Goal: Task Accomplishment & Management: Complete application form

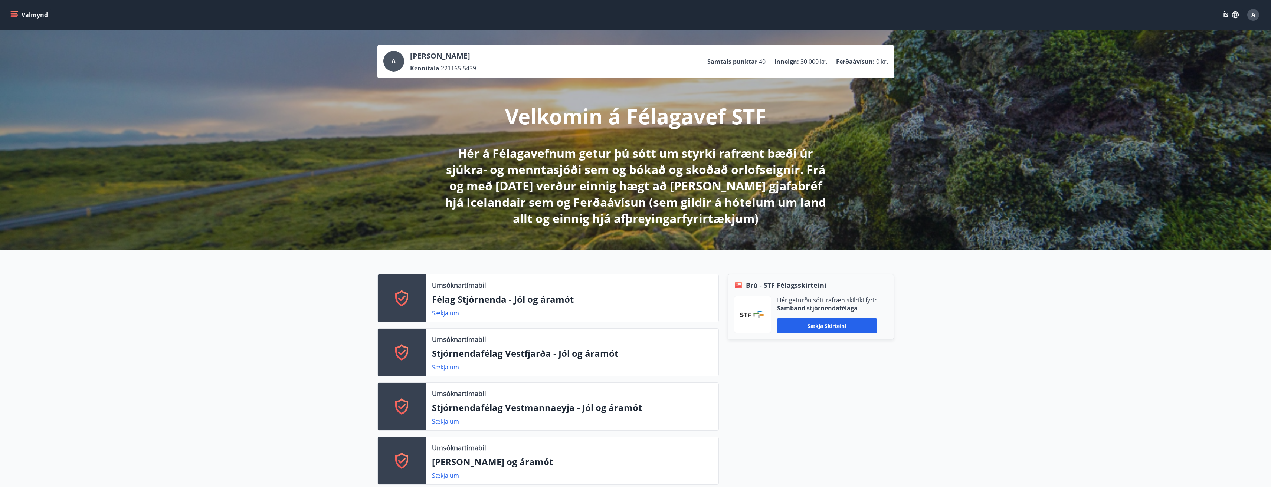
click at [9, 13] on button "Valmynd" at bounding box center [30, 14] width 42 height 13
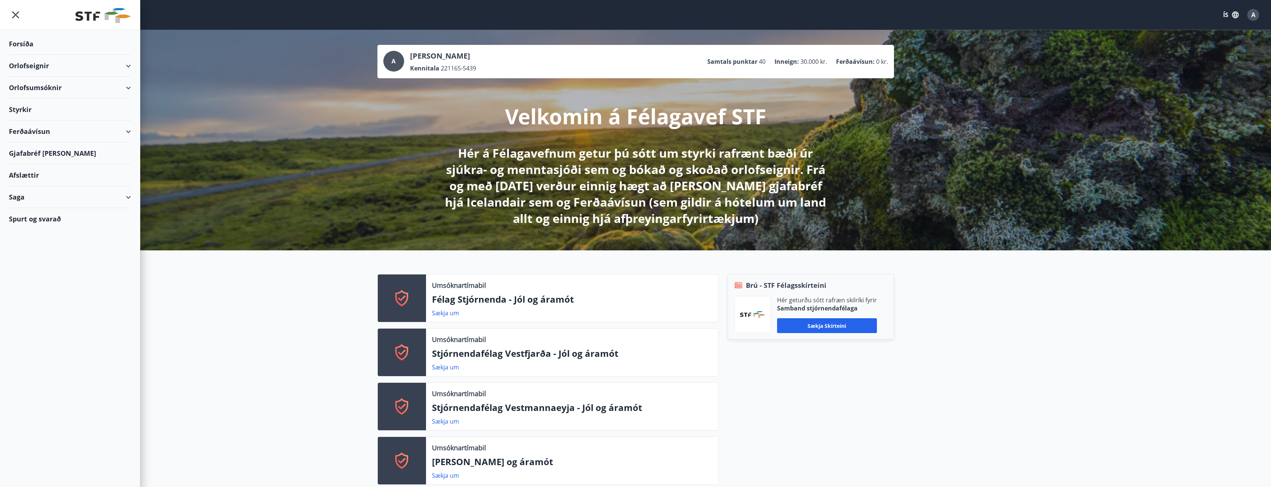
click at [130, 198] on div "Saga" at bounding box center [70, 197] width 122 height 22
click at [29, 293] on div "Styrkjasaga" at bounding box center [70, 294] width 110 height 16
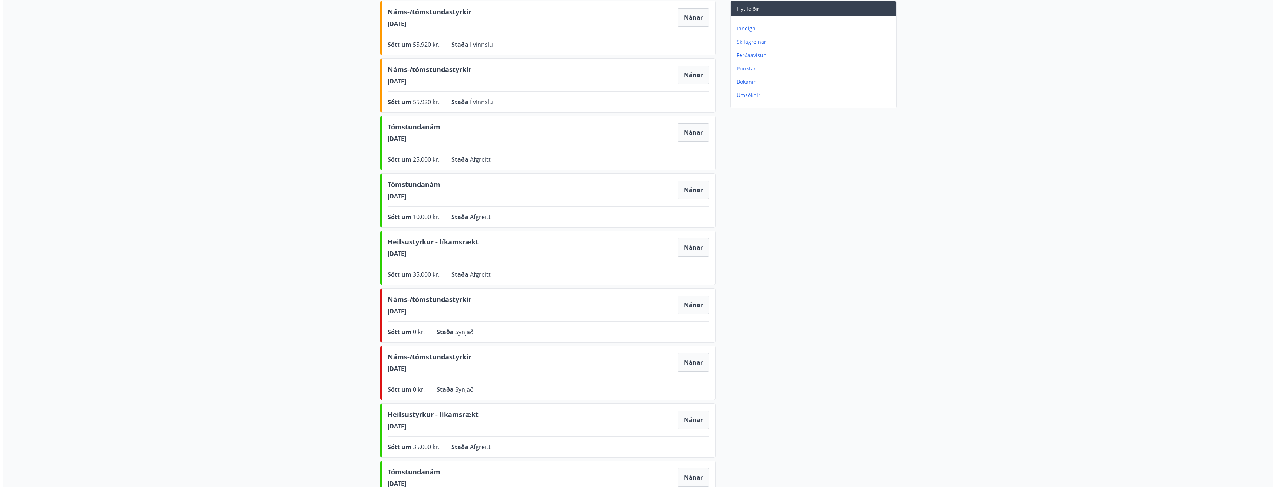
scroll to position [124, 0]
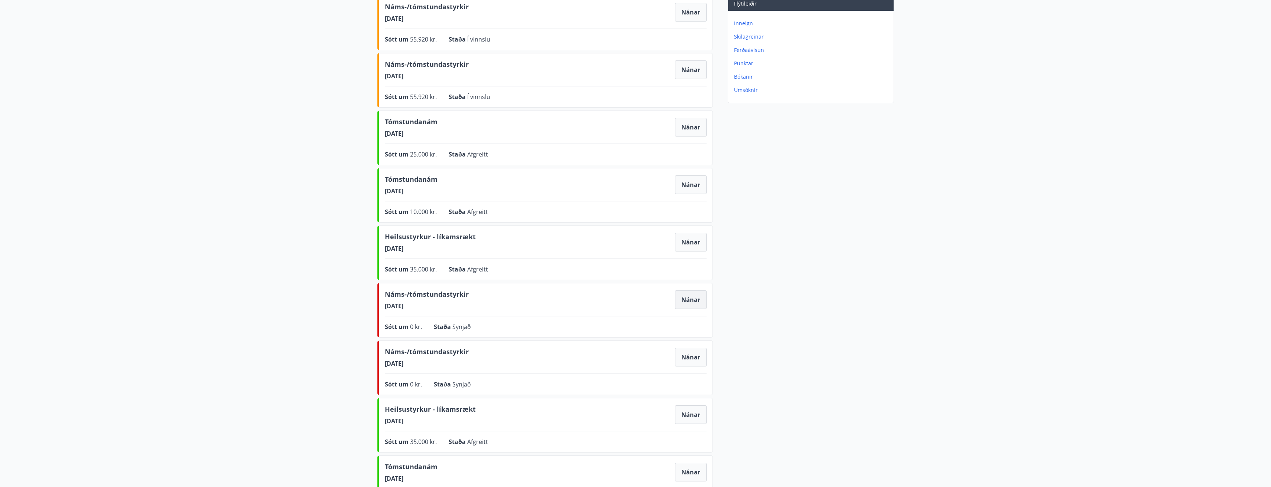
click at [558, 299] on button "Nánar" at bounding box center [691, 299] width 32 height 19
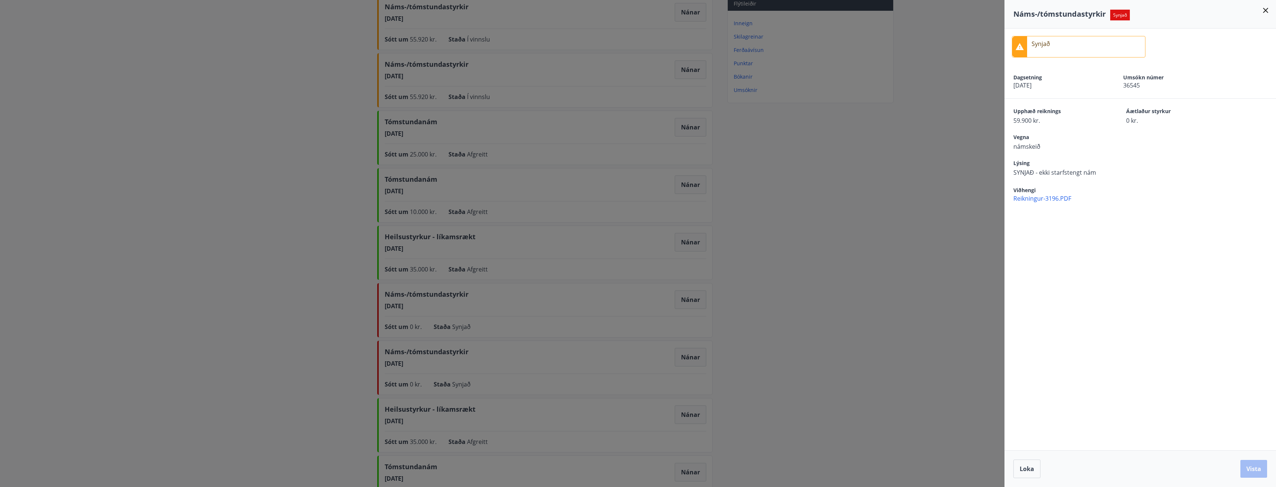
click at [558, 197] on span "Reikningur-3196.PDF" at bounding box center [1145, 198] width 263 height 8
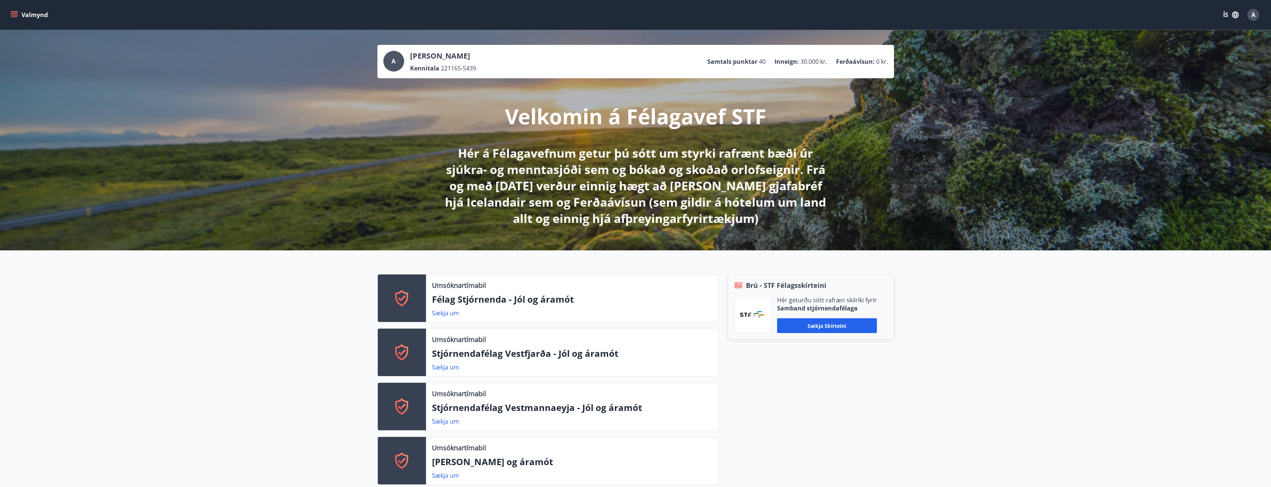
click at [18, 14] on button "Valmynd" at bounding box center [30, 14] width 42 height 13
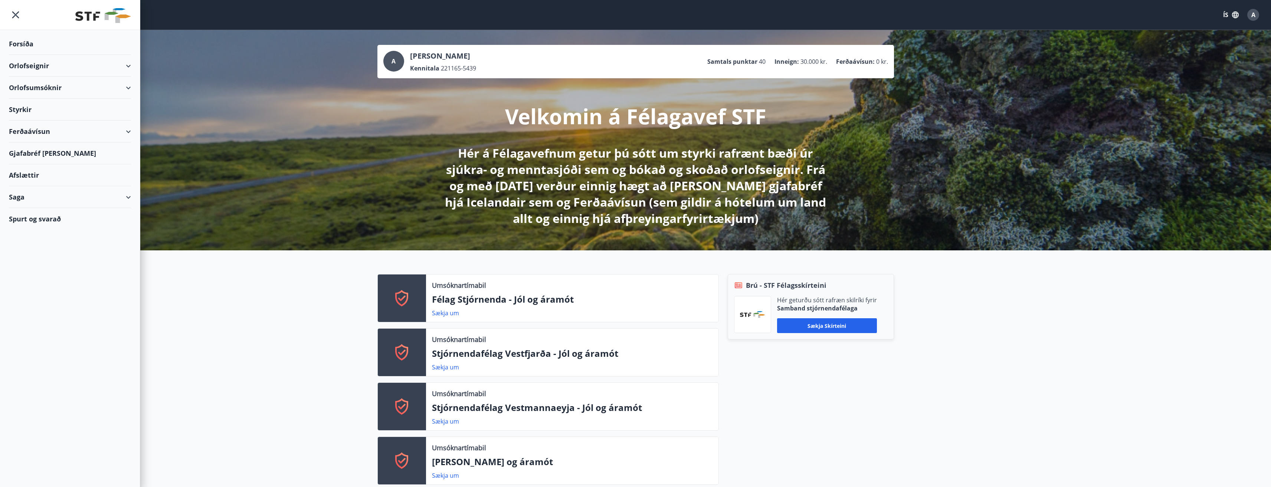
click at [128, 197] on div "Saga" at bounding box center [70, 197] width 122 height 22
click at [40, 218] on div "Ferðaávísun" at bounding box center [70, 216] width 110 height 16
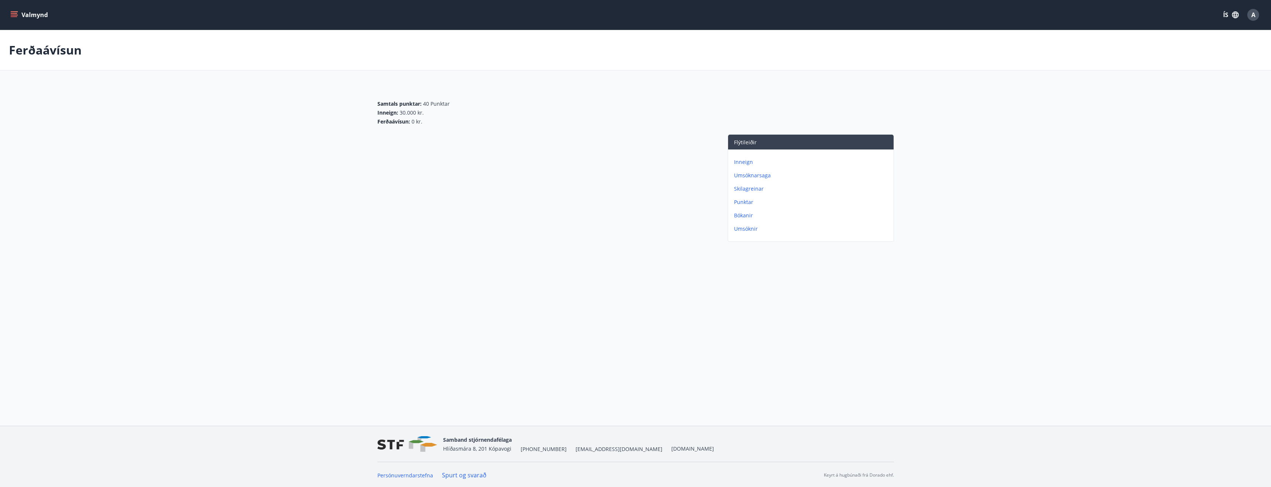
click at [15, 14] on icon "menu" at bounding box center [13, 14] width 7 height 7
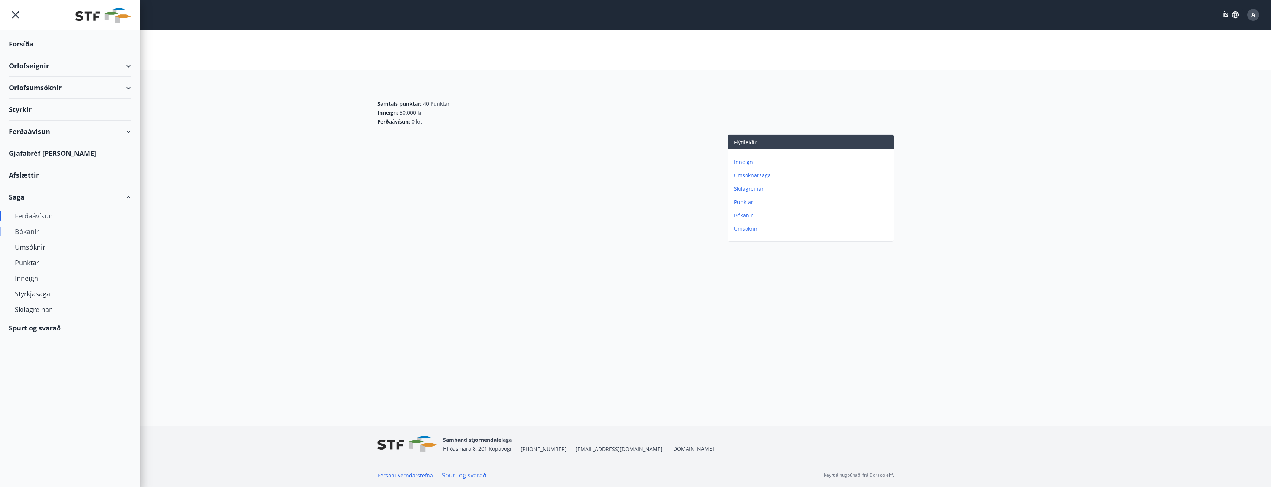
click at [31, 233] on div "Bókanir" at bounding box center [70, 232] width 110 height 16
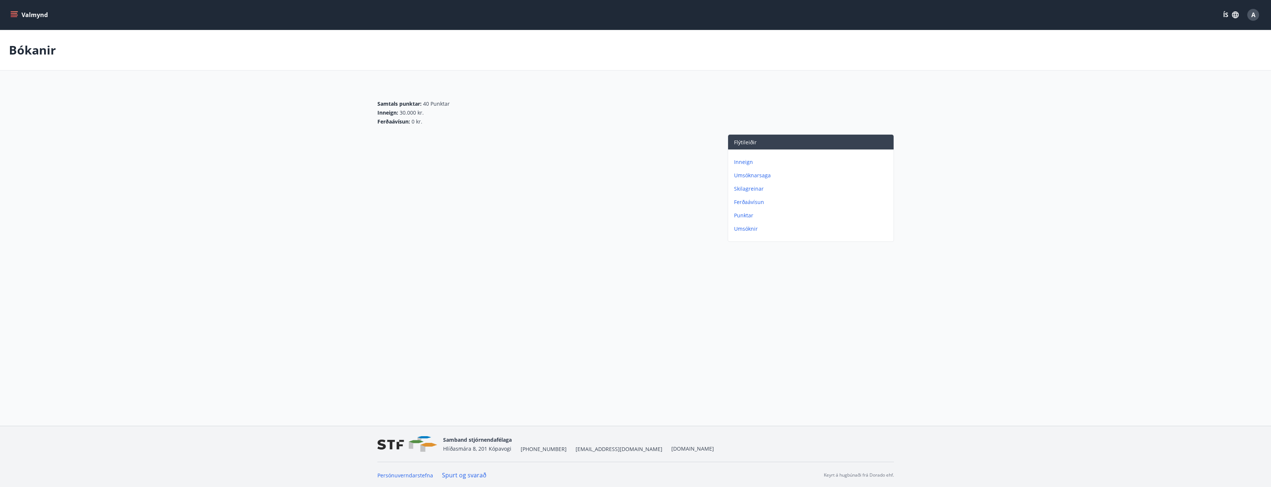
click at [558, 164] on p "Inneign" at bounding box center [812, 161] width 157 height 7
click at [558, 217] on p "Bókanir" at bounding box center [812, 215] width 157 height 7
click at [558, 161] on p "Inneign" at bounding box center [812, 161] width 157 height 7
click at [558, 178] on p "Skilagreinar" at bounding box center [812, 175] width 157 height 7
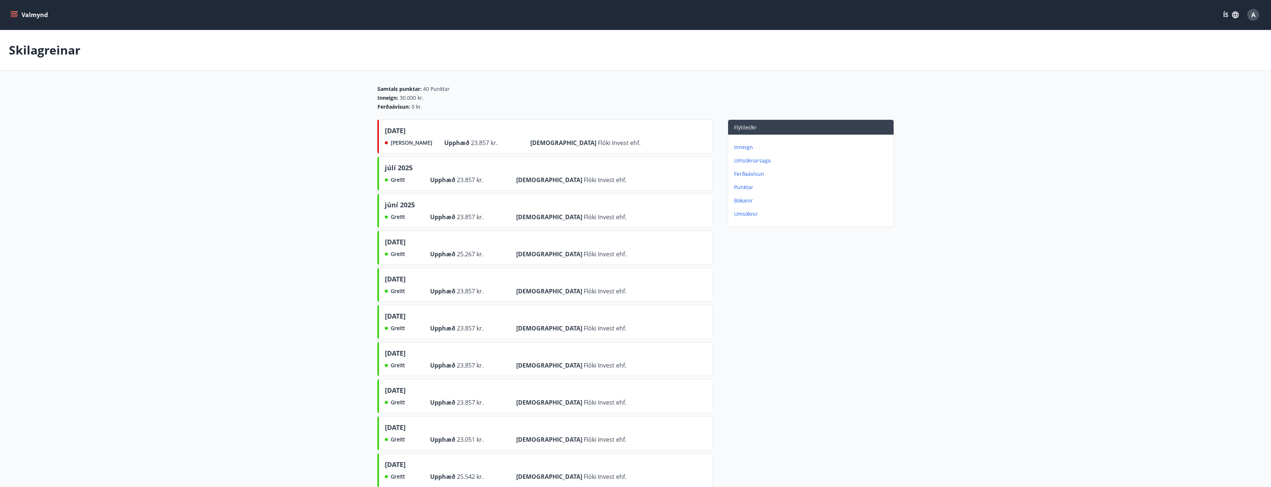
click at [558, 160] on p "Umsóknarsaga" at bounding box center [812, 160] width 157 height 7
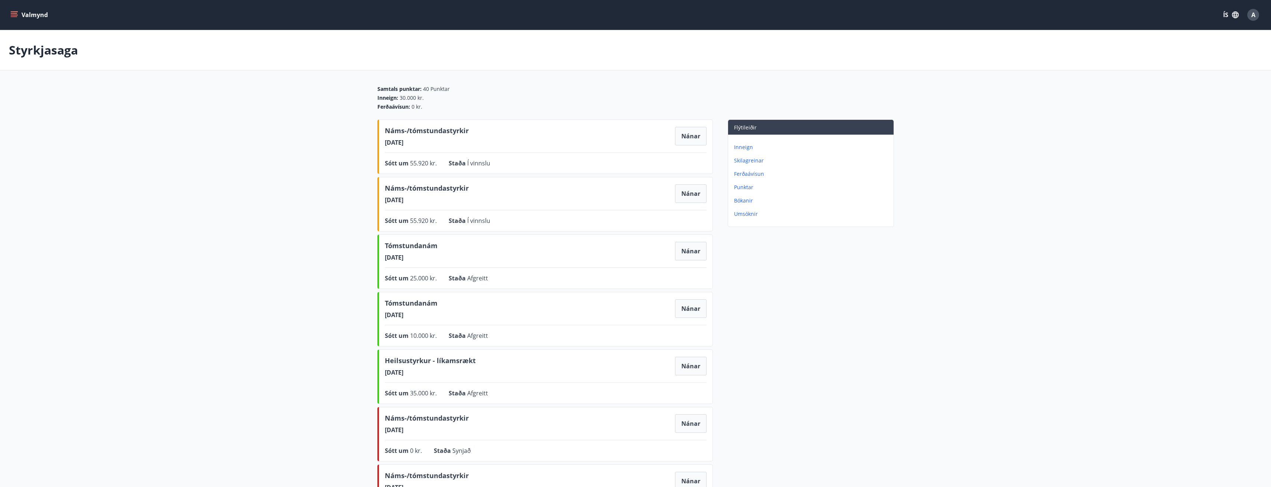
click at [558, 161] on p "Skilagreinar" at bounding box center [812, 160] width 157 height 7
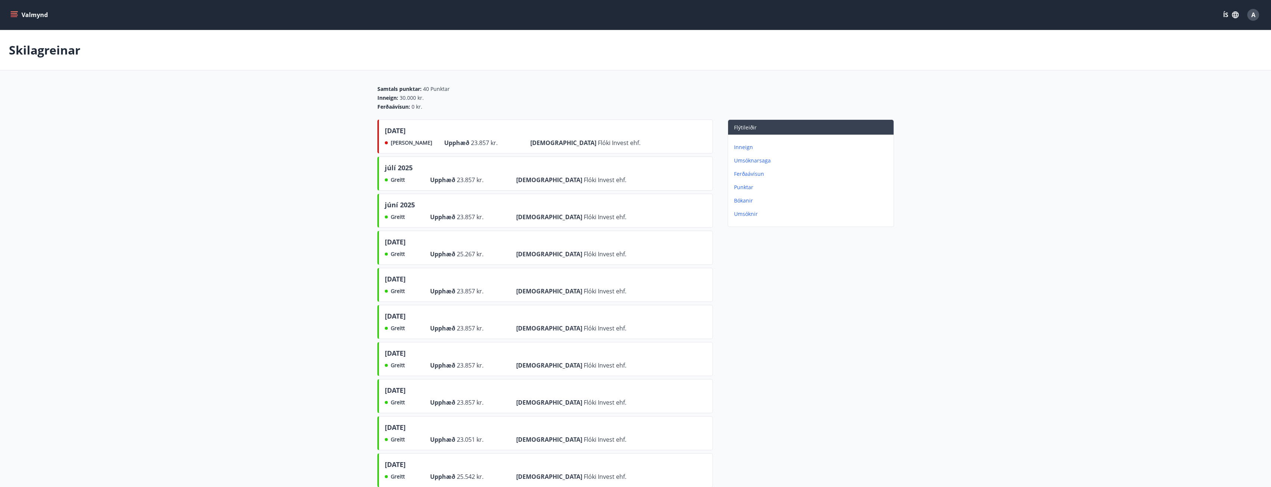
click at [558, 172] on p "Ferðaávísun" at bounding box center [812, 173] width 157 height 7
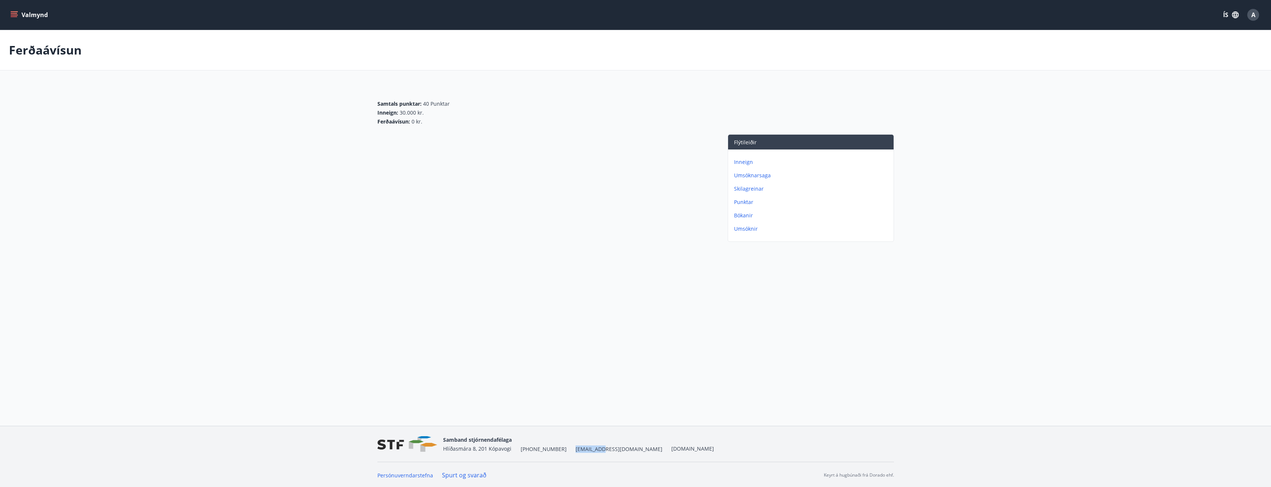
drag, startPoint x: 565, startPoint y: 447, endPoint x: 590, endPoint y: 449, distance: 24.2
click at [558, 325] on div "Samband stjórnendafélaga Hlíðasmára 8, 201 Kópavogi +354 553-5040 stf@stf.is ww…" at bounding box center [578, 444] width 271 height 18
copy span "[EMAIL_ADDRESS][DOMAIN_NAME]"
click at [558, 325] on div "Valmynd ÍS A Ferðaávísun Samtals punktar : 40 Punktar Inneign : 30.000 kr. Ferð…" at bounding box center [635, 213] width 1271 height 426
click at [19, 14] on button "Valmynd" at bounding box center [30, 14] width 42 height 13
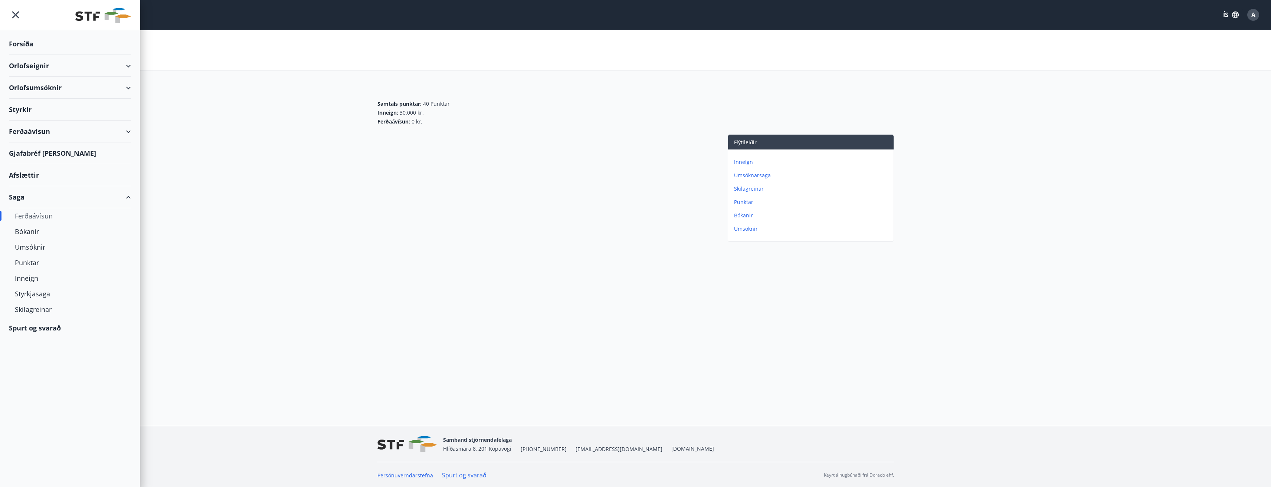
click at [24, 47] on div "Forsíða" at bounding box center [70, 44] width 122 height 22
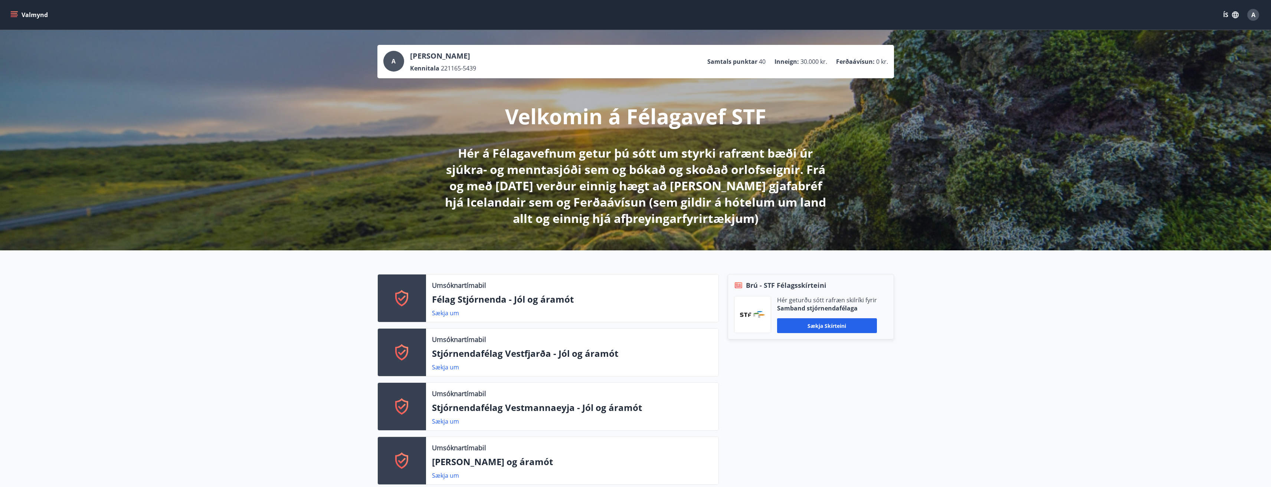
click at [14, 15] on icon "menu" at bounding box center [15, 14] width 8 height 1
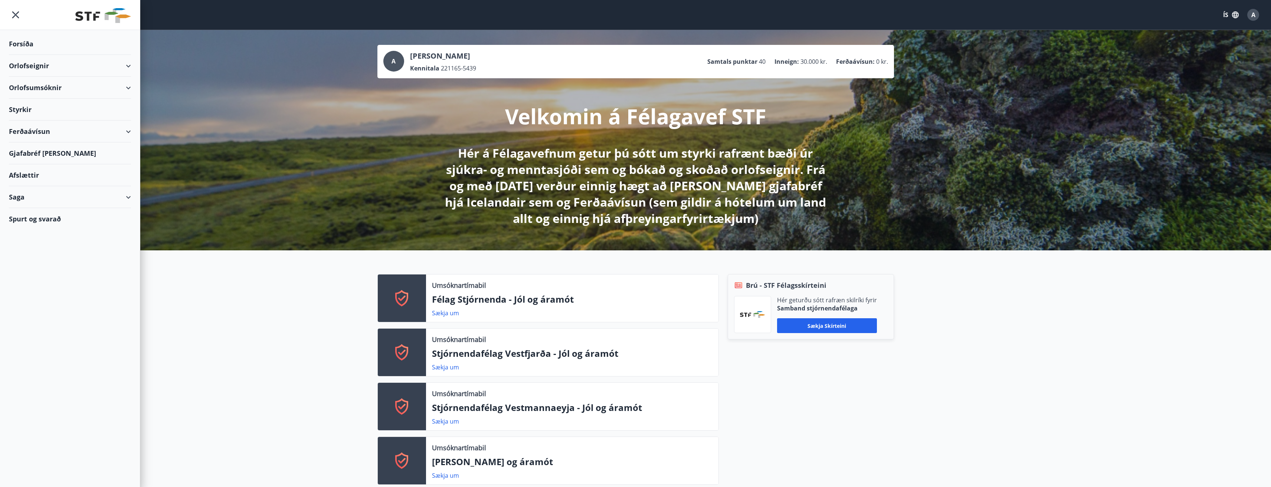
click at [29, 218] on div "Spurt og svarað" at bounding box center [70, 219] width 122 height 22
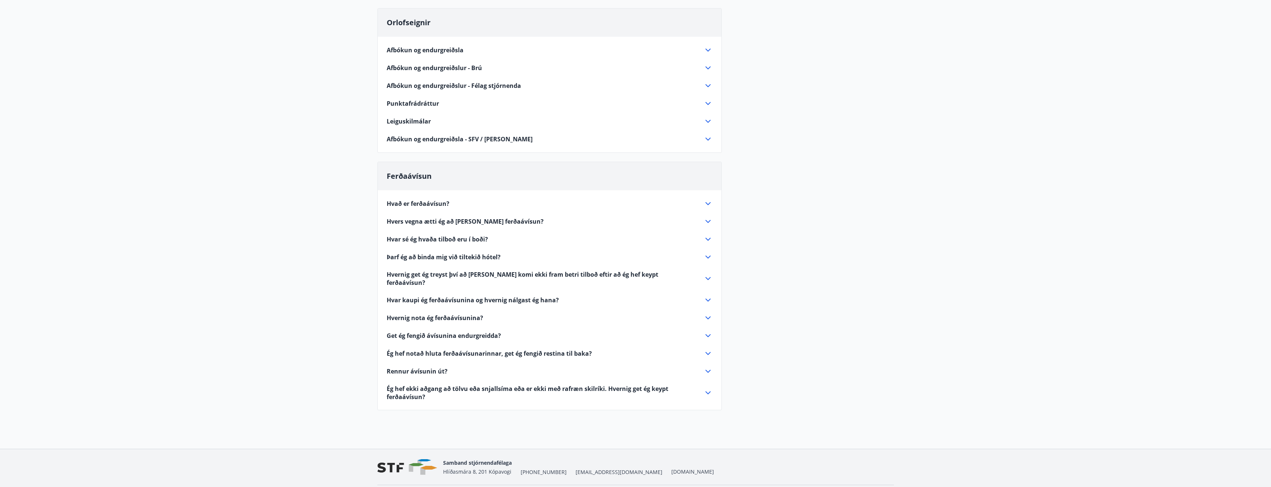
scroll to position [158, 0]
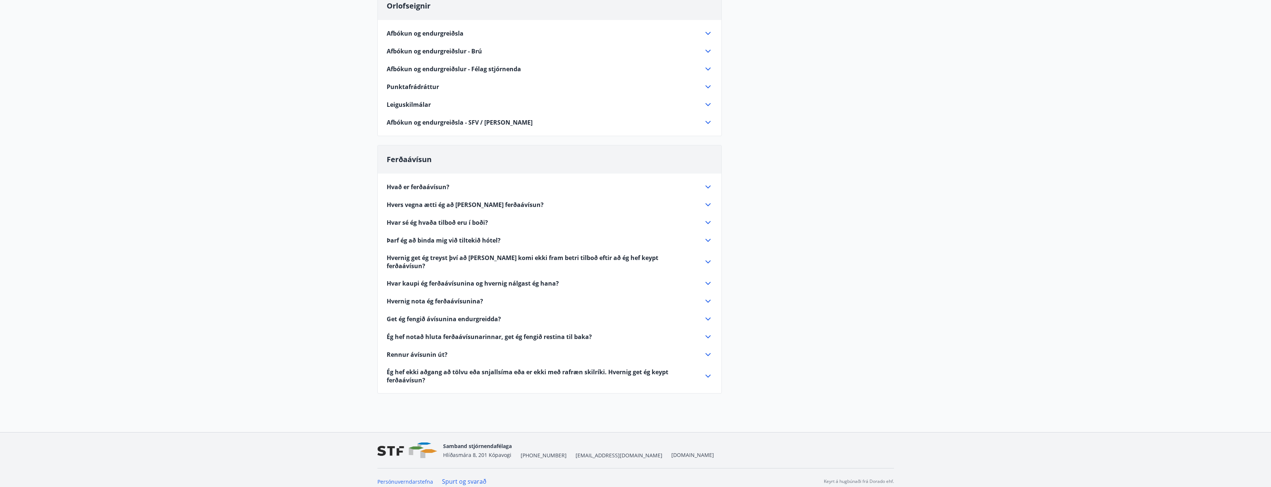
click at [466, 238] on span "Þarf ég að binda mig við tiltekið hótel?" at bounding box center [444, 240] width 114 height 8
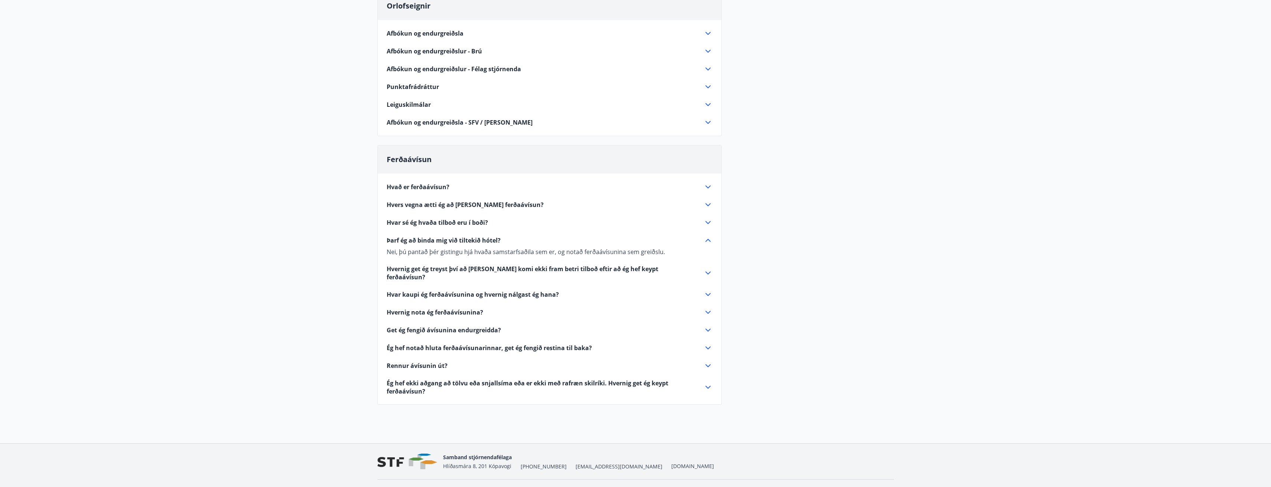
click at [558, 87] on icon at bounding box center [707, 86] width 9 height 9
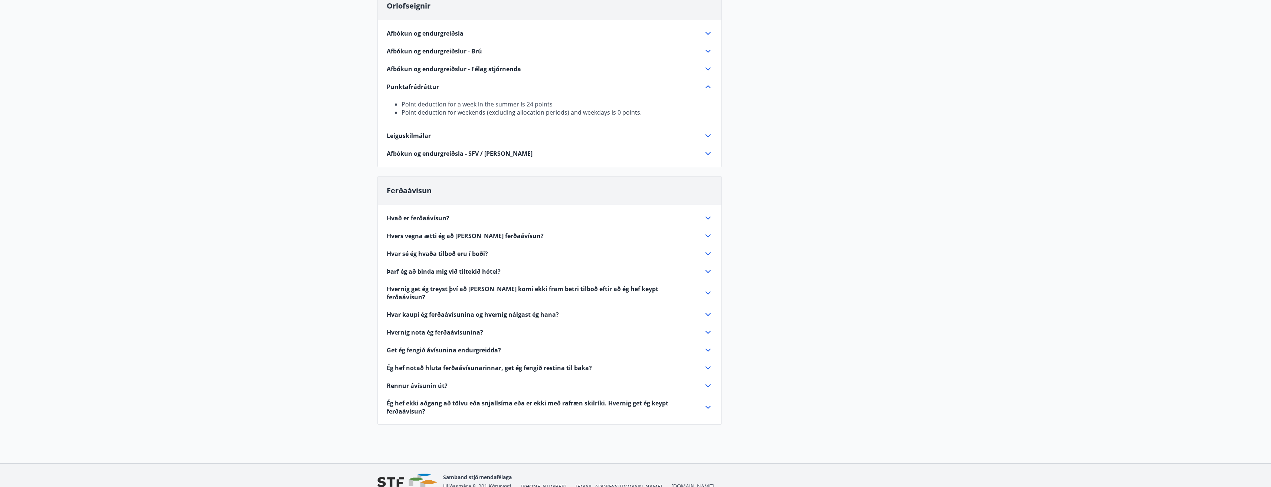
click at [558, 158] on div "Orlofseignir Afbókun og endurgreiðsla Við afbókun endurgreiðist 80% ef afbókað …" at bounding box center [549, 79] width 344 height 176
click at [558, 154] on icon at bounding box center [707, 153] width 9 height 9
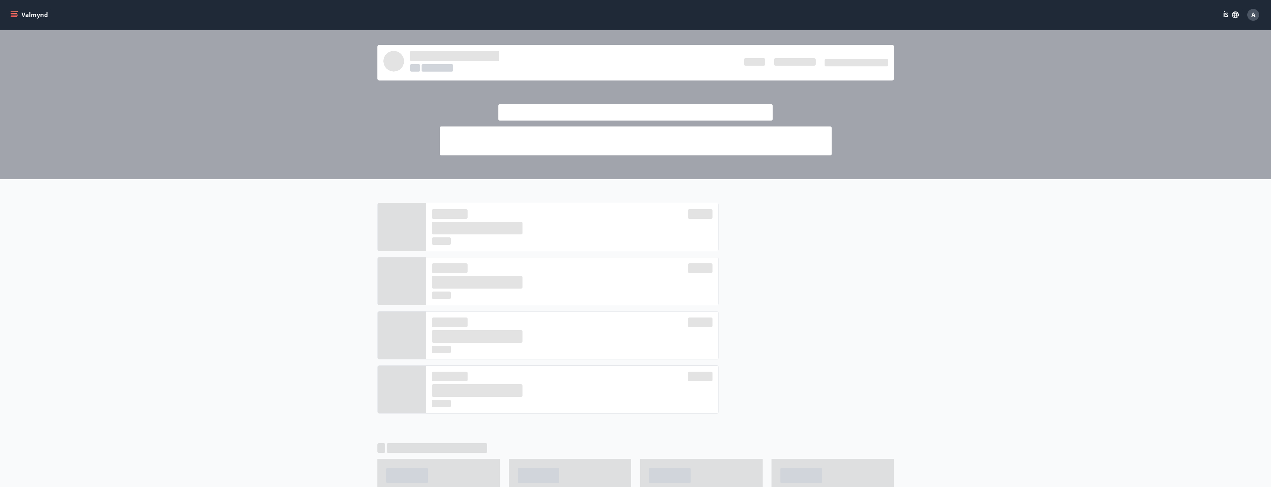
click at [14, 14] on icon "menu" at bounding box center [13, 14] width 7 height 7
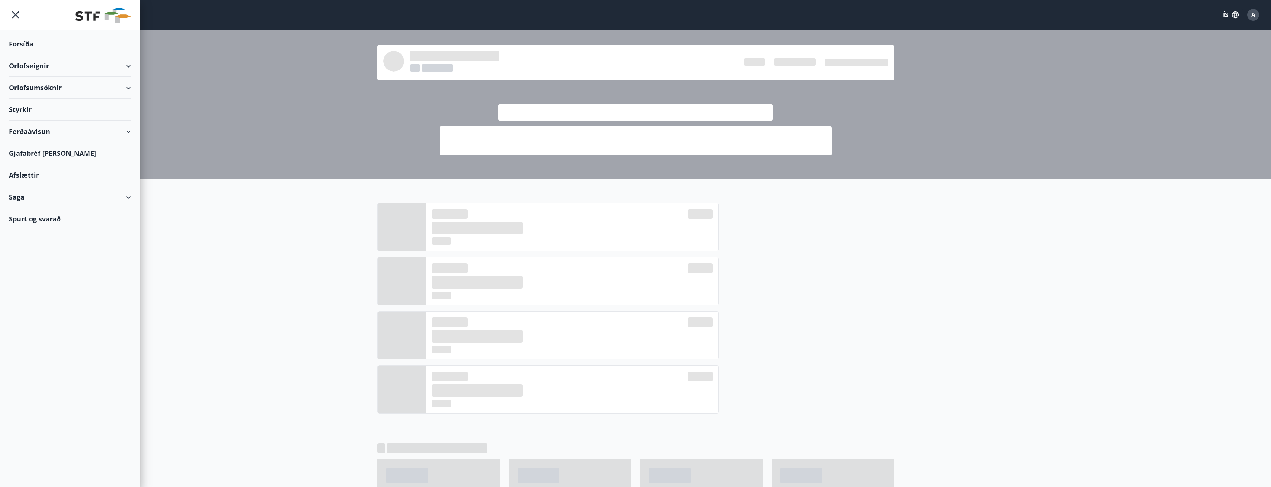
click at [127, 67] on div "Orlofseignir" at bounding box center [70, 66] width 122 height 22
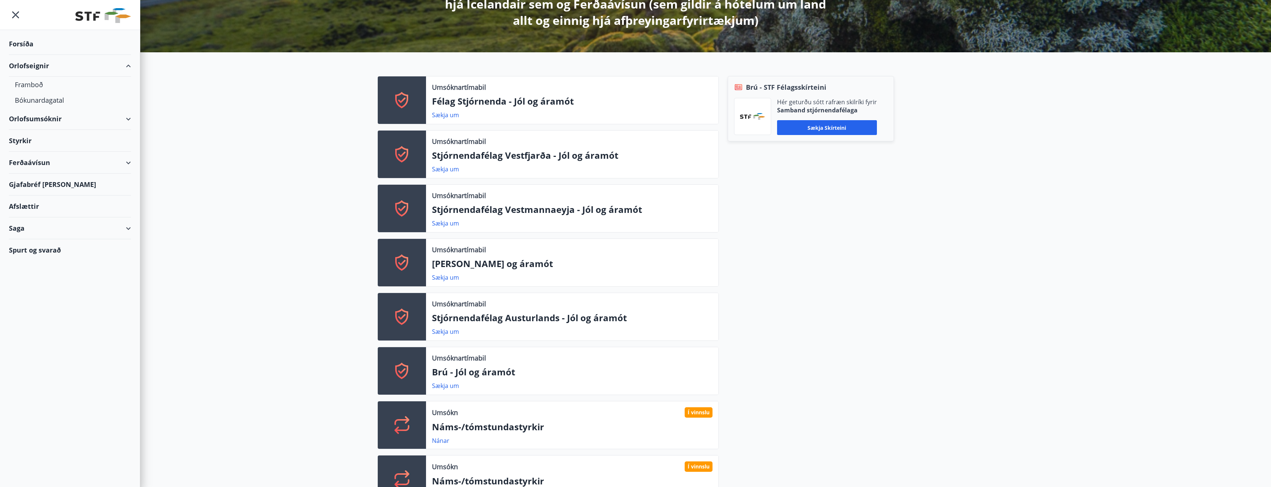
scroll to position [228, 0]
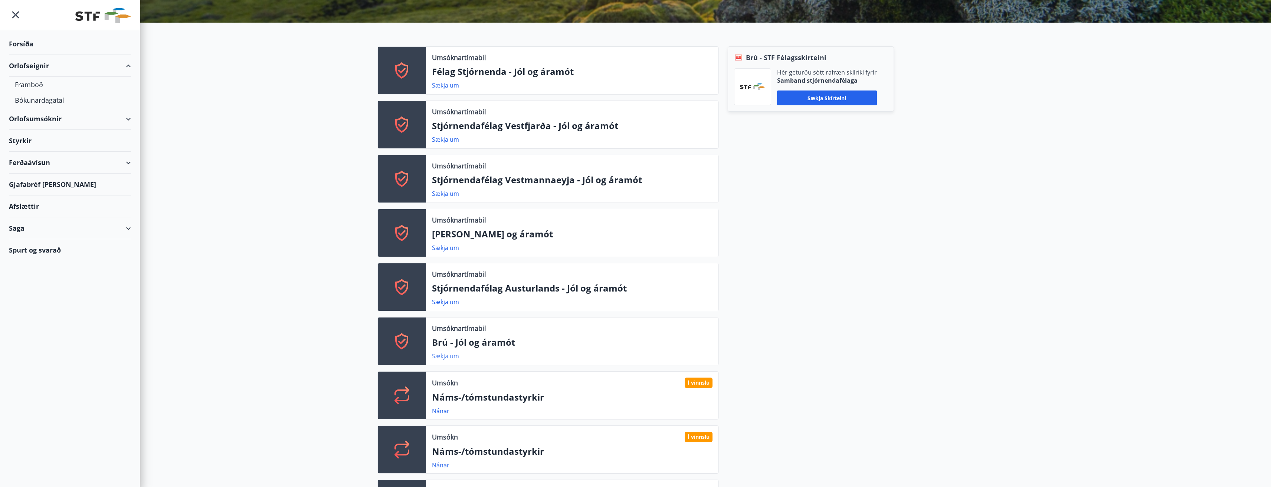
click at [449, 325] on link "Sækja um" at bounding box center [445, 356] width 27 height 8
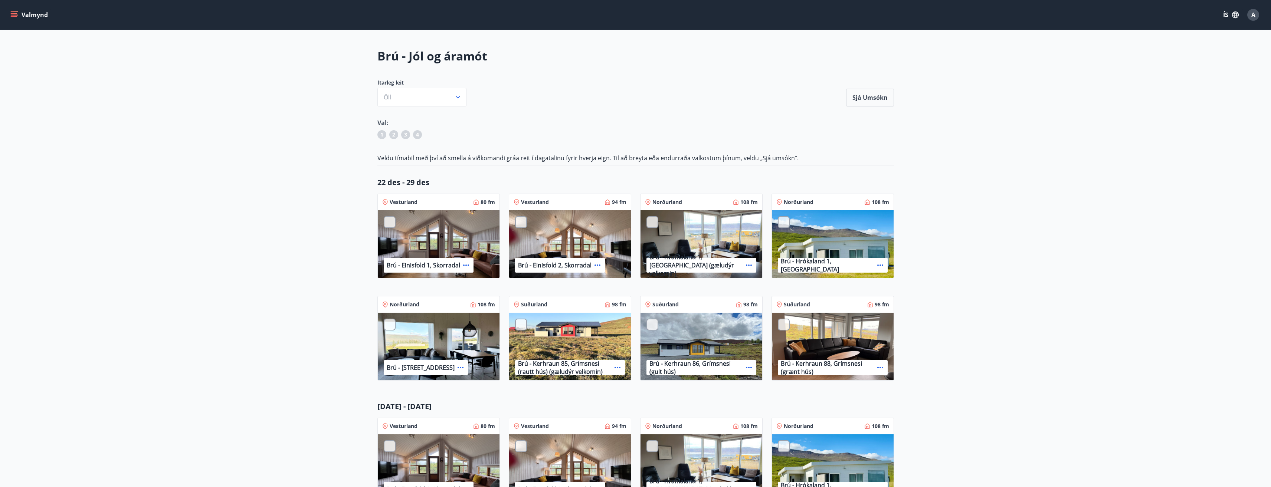
click at [520, 325] on div at bounding box center [521, 325] width 12 height 12
click at [520, 325] on p "1" at bounding box center [521, 325] width 12 height 10
click at [520, 325] on div at bounding box center [521, 325] width 12 height 12
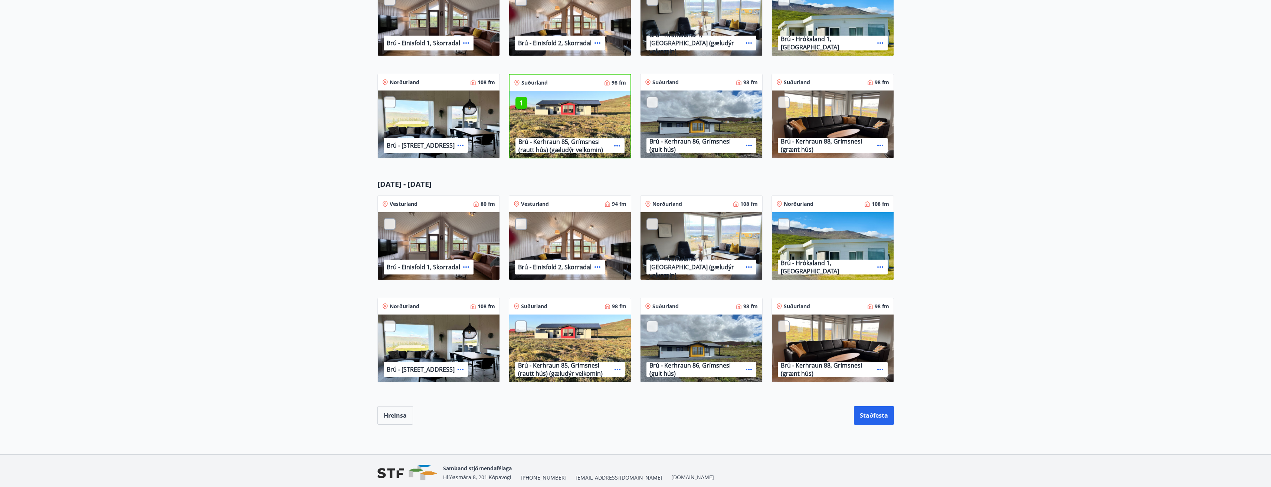
scroll to position [252, 0]
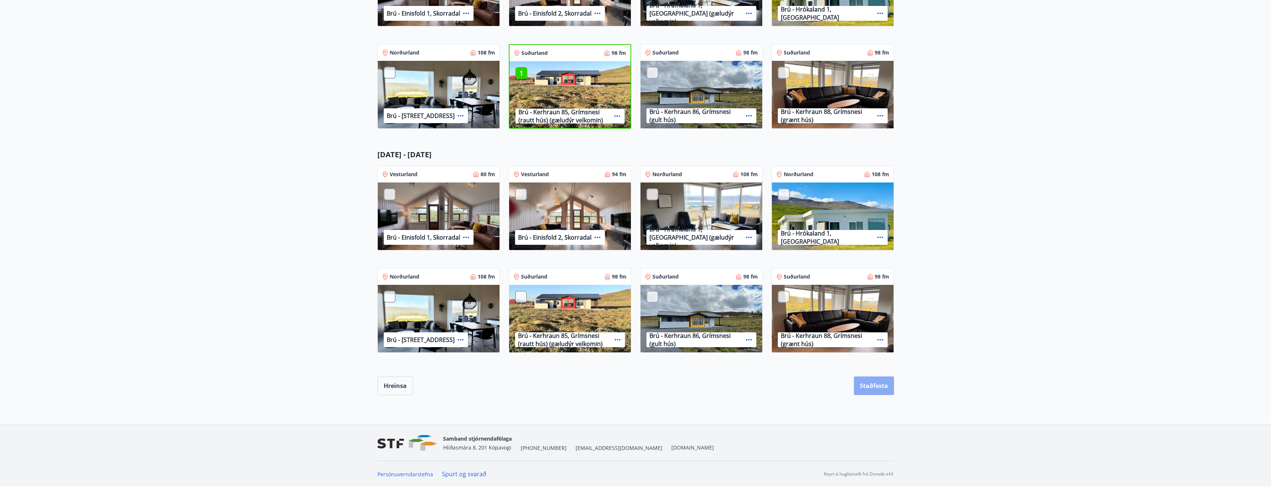
click at [558, 325] on button "Staðfesta" at bounding box center [874, 386] width 40 height 19
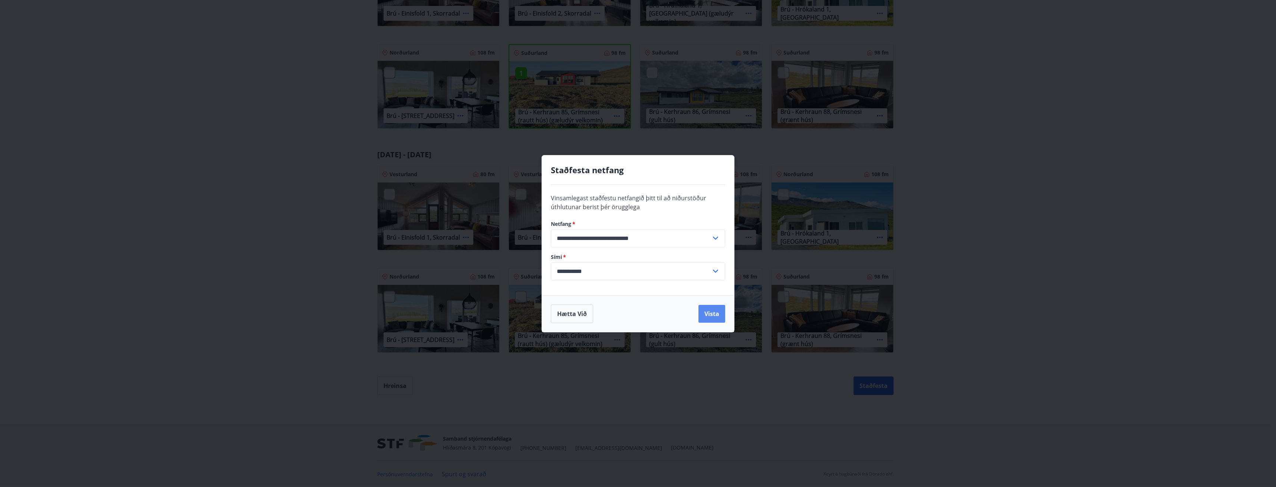
click at [558, 316] on button "Vista" at bounding box center [712, 314] width 27 height 18
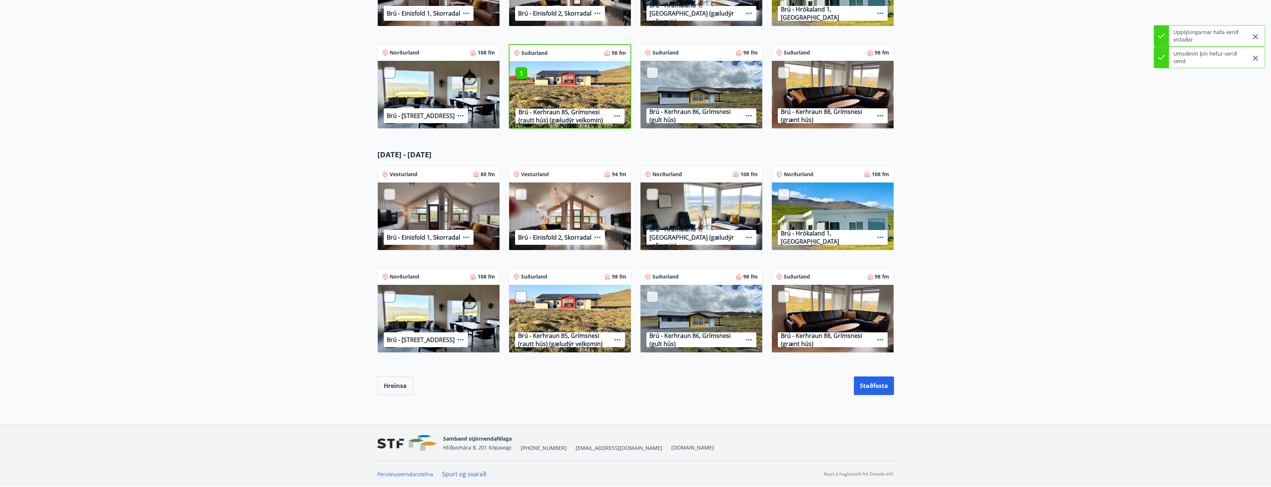
click at [519, 298] on div at bounding box center [521, 297] width 12 height 12
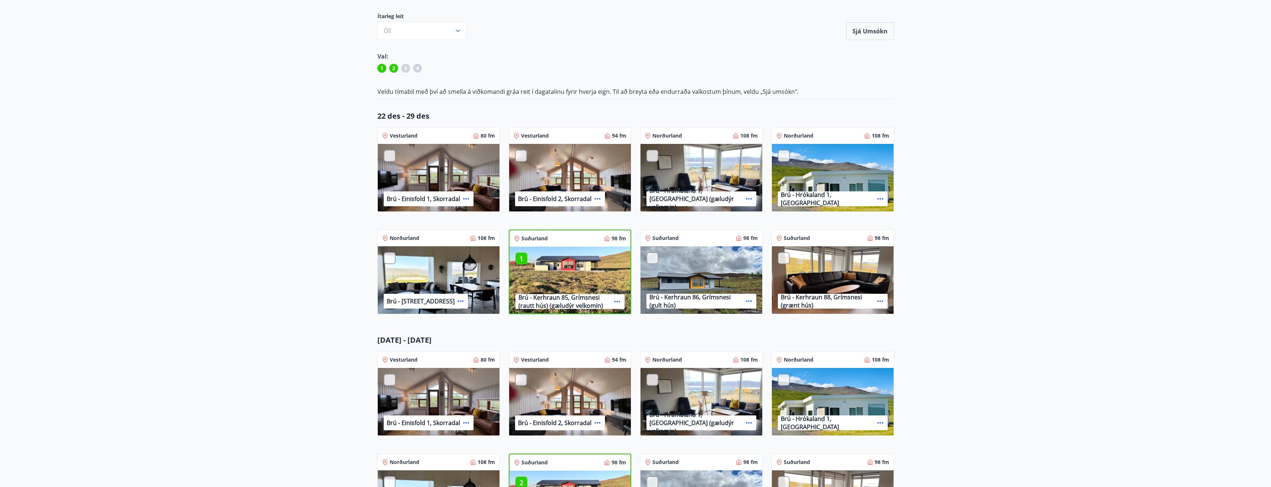
click at [558, 79] on div "Brú - Jól og áramót Ítarleg leit Öll Sjá umsókn Sjá umsókn Val: 1 2 3 4 Veldu t…" at bounding box center [635, 280] width 534 height 599
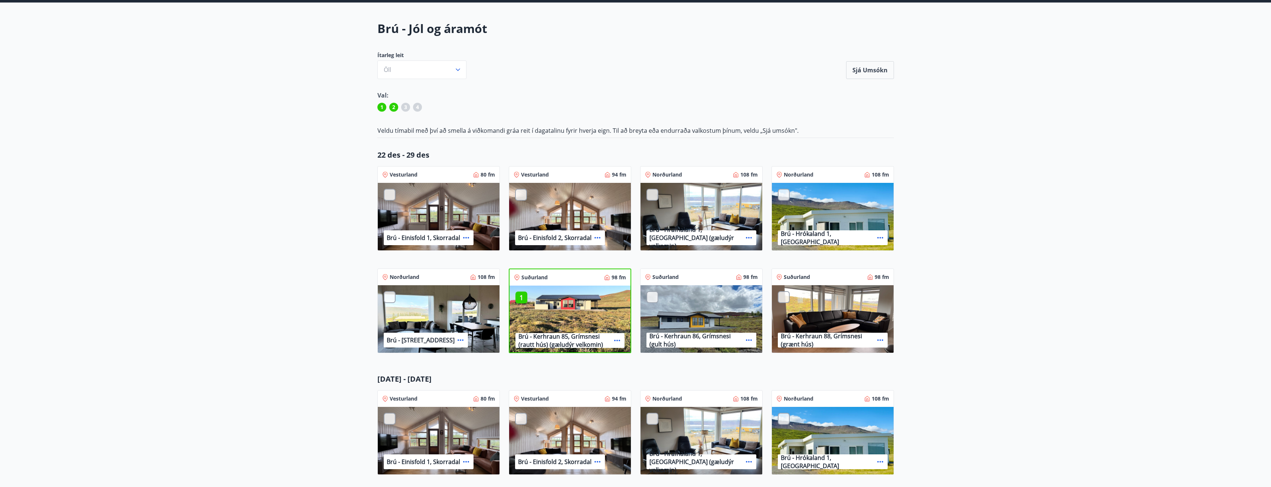
scroll to position [0, 0]
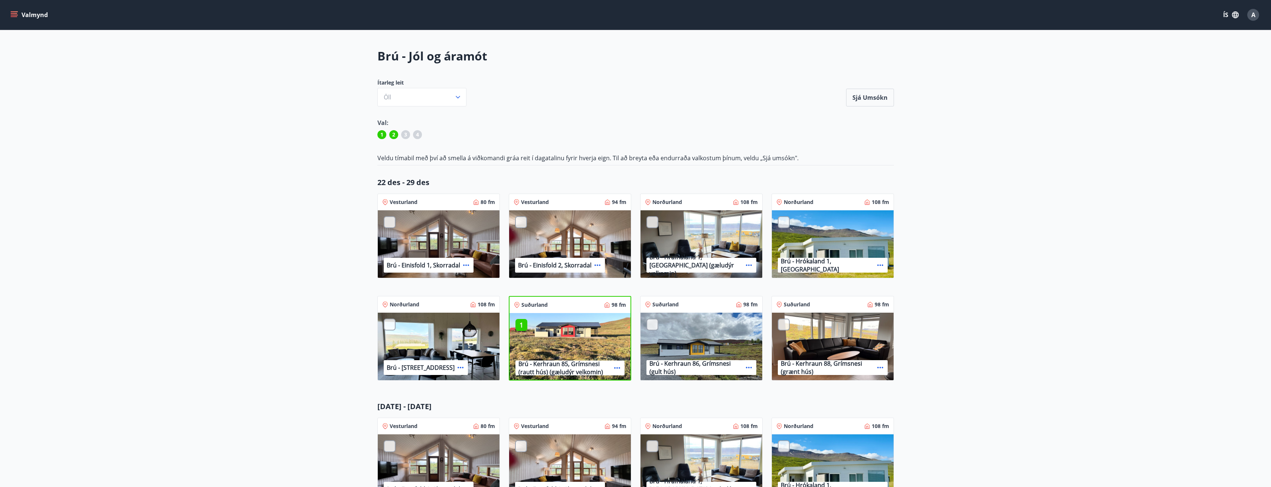
click at [14, 12] on icon "menu" at bounding box center [15, 12] width 8 height 1
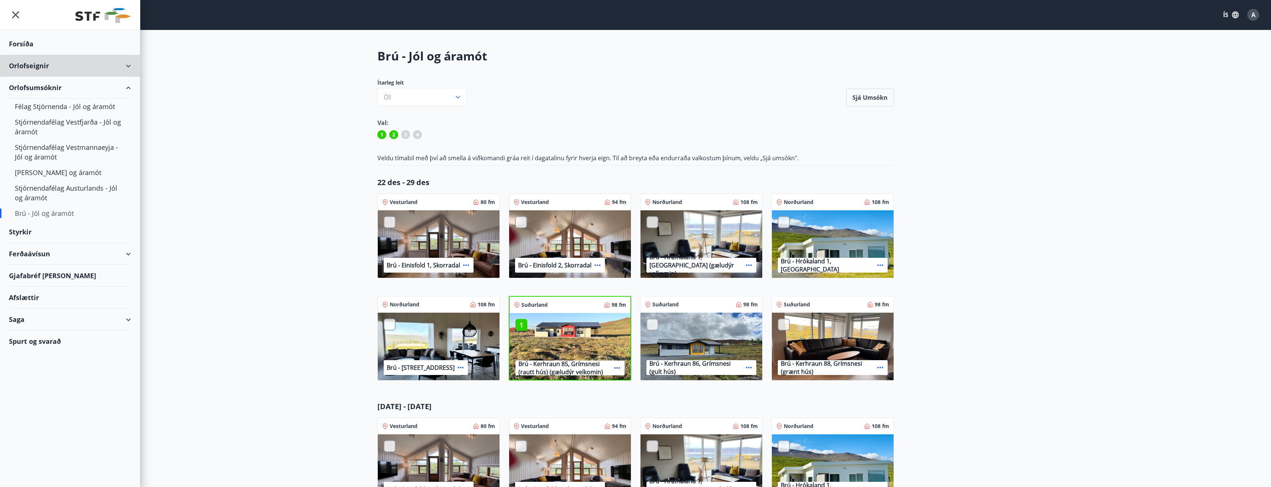
drag, startPoint x: 2, startPoint y: 66, endPoint x: 6, endPoint y: 91, distance: 25.5
click at [6, 91] on ul "Forsíða Orlofseignir Orlofsumsóknir Félag Stjórnenda - Jól og áramót Stjórnenda…" at bounding box center [70, 191] width 140 height 322
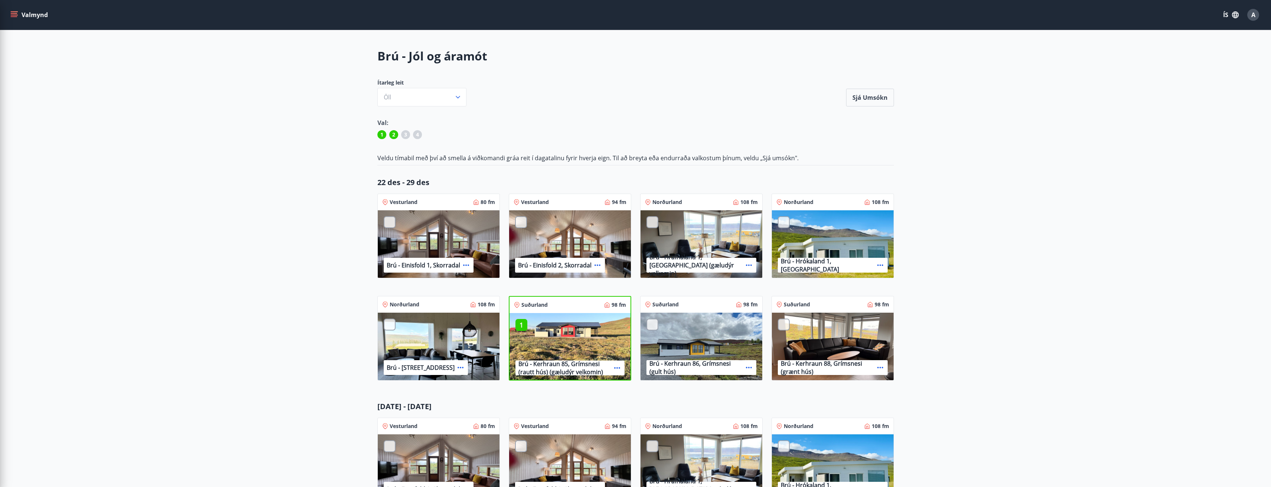
click at [318, 154] on main "Brú - Jól og áramót Ítarleg leit Öll Sjá umsókn Sjá umsókn Val: 1 2 3 4 Veldu t…" at bounding box center [635, 347] width 1271 height 599
click at [9, 14] on button "Valmynd" at bounding box center [30, 14] width 42 height 13
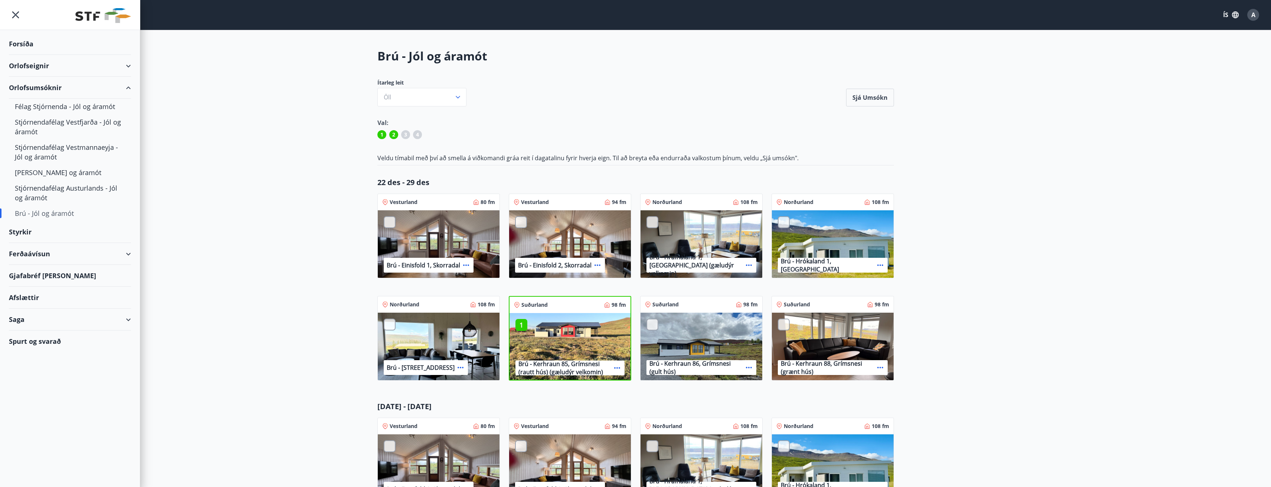
click at [127, 252] on div "Ferðaávísun" at bounding box center [70, 254] width 122 height 22
click at [42, 323] on div "Gjafabréf [PERSON_NAME]" at bounding box center [70, 323] width 122 height 22
drag, startPoint x: 157, startPoint y: 183, endPoint x: 117, endPoint y: 131, distance: 65.3
click at [154, 175] on main "Brú - Jól og áramót Ítarleg leit Öll Sjá umsókn Sjá umsókn Val: 1 2 3 4 Veldu t…" at bounding box center [635, 347] width 1271 height 599
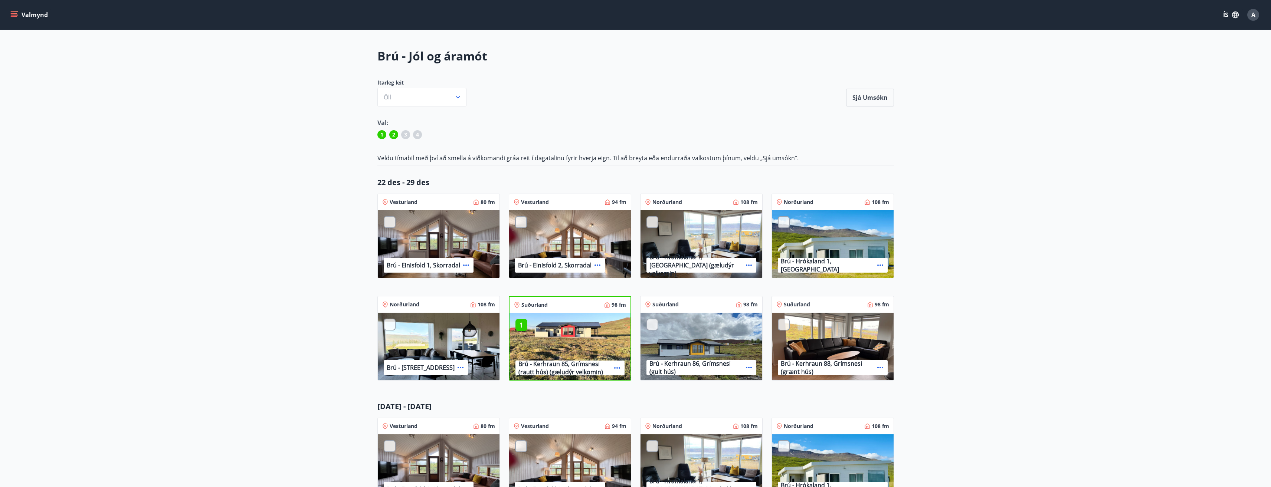
click at [10, 13] on button "Valmynd" at bounding box center [30, 14] width 42 height 13
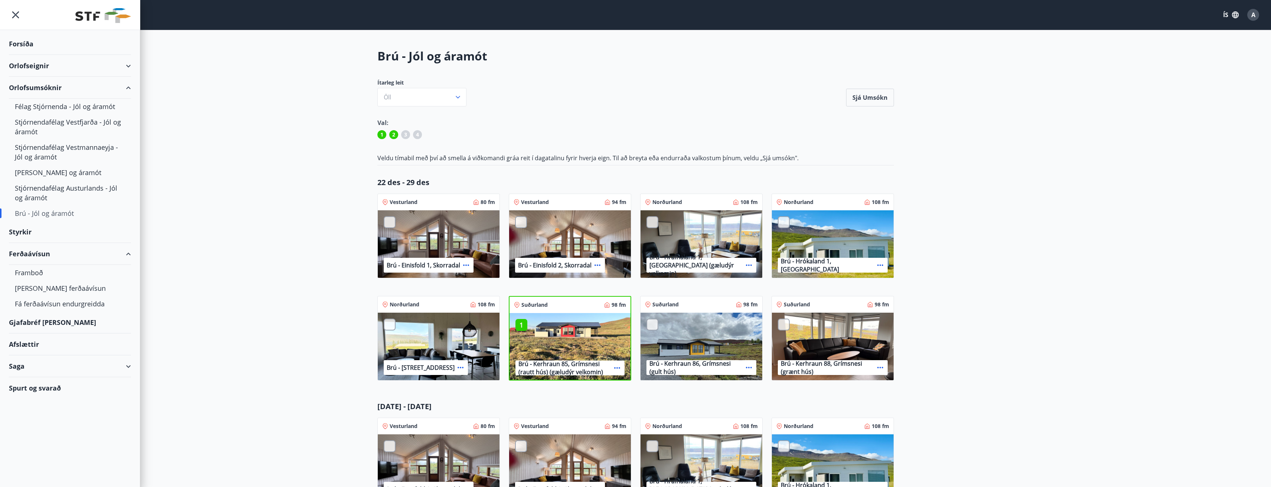
click at [25, 231] on div "Styrkir" at bounding box center [70, 232] width 122 height 22
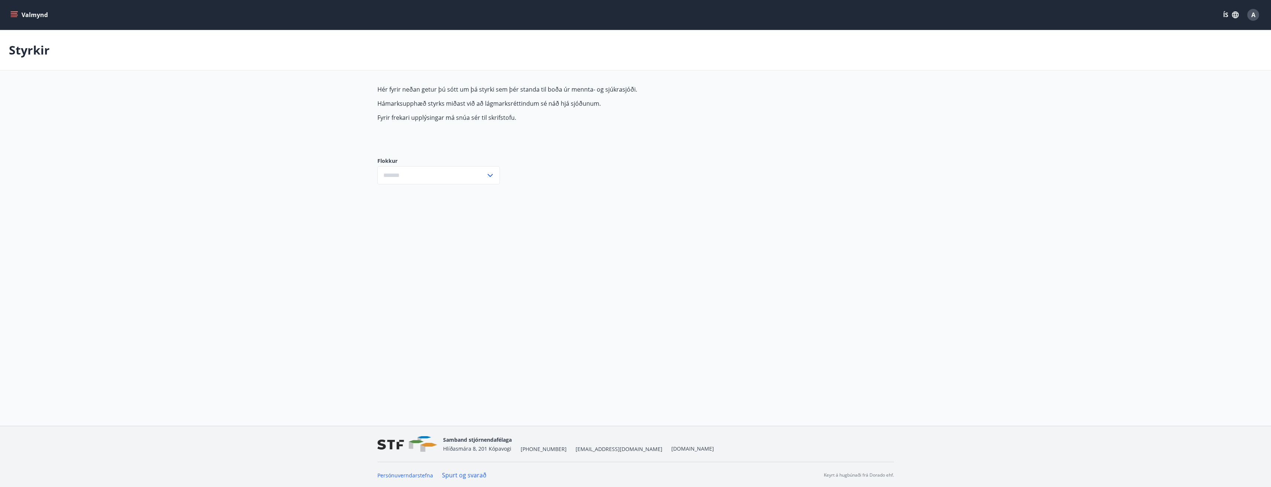
type input "***"
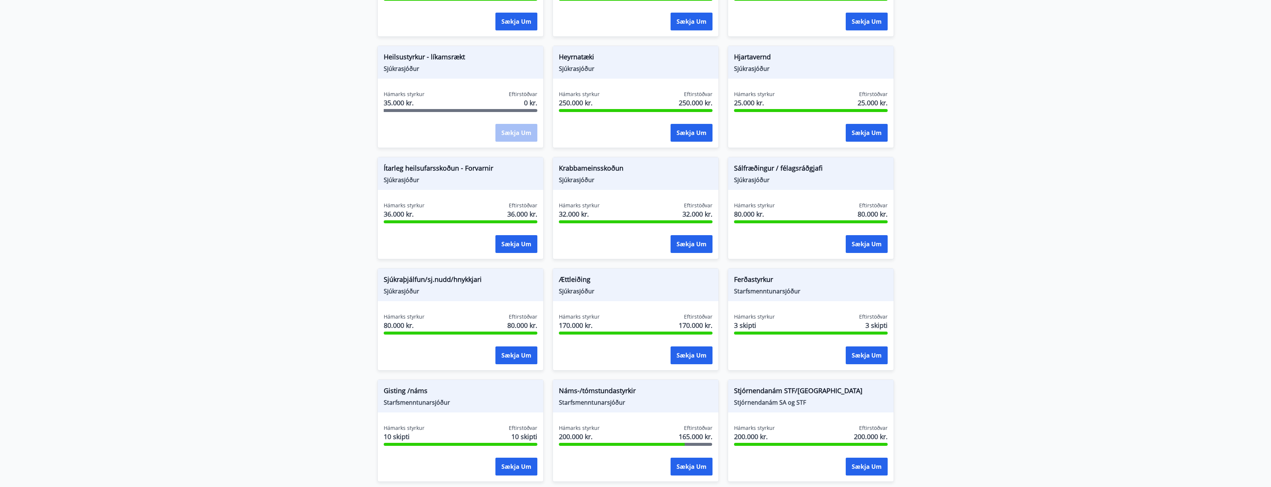
scroll to position [368, 0]
